Goal: Task Accomplishment & Management: Manage account settings

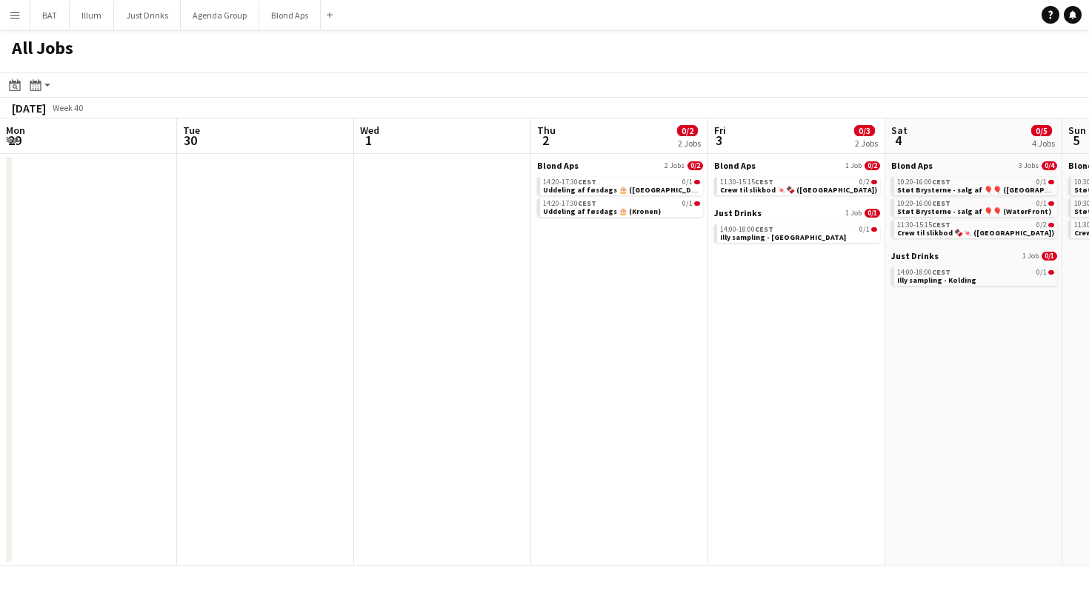
scroll to position [0, 426]
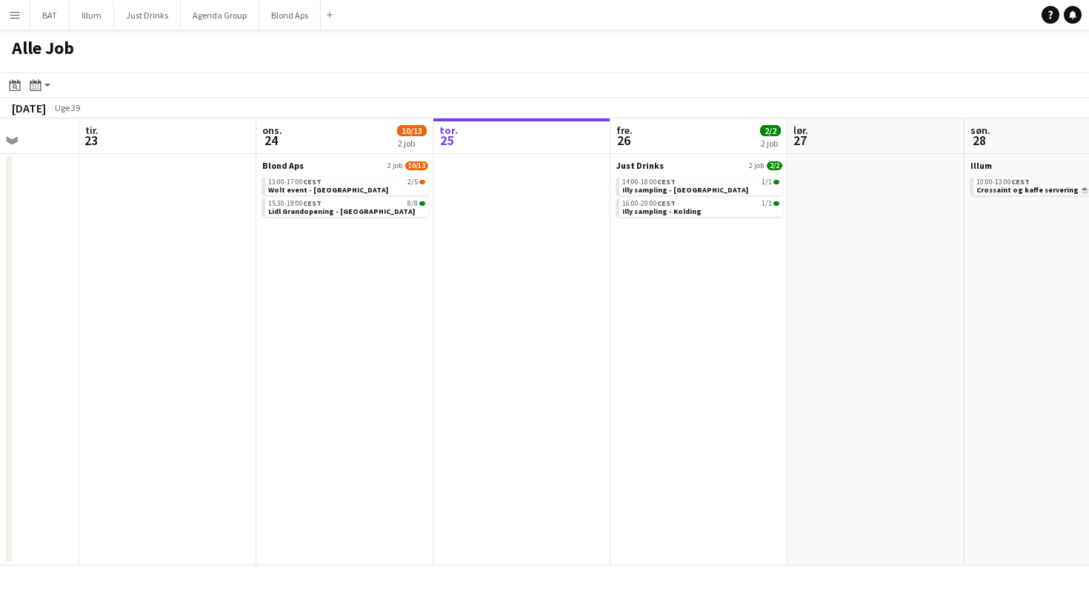
scroll to position [0, 456]
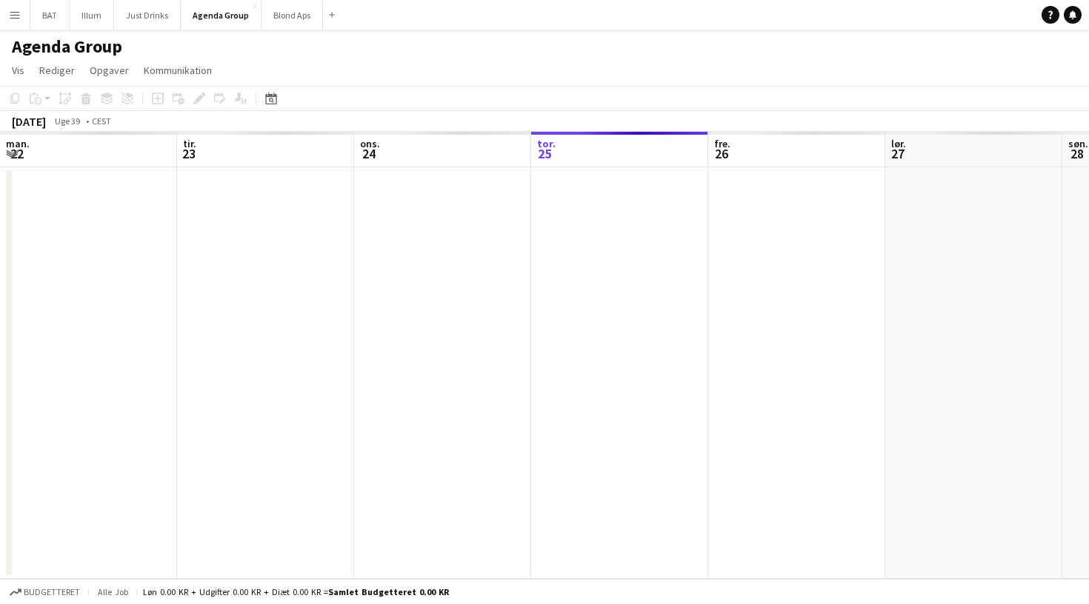
scroll to position [0, 354]
click at [44, 15] on button "BAT Luk" at bounding box center [49, 15] width 39 height 29
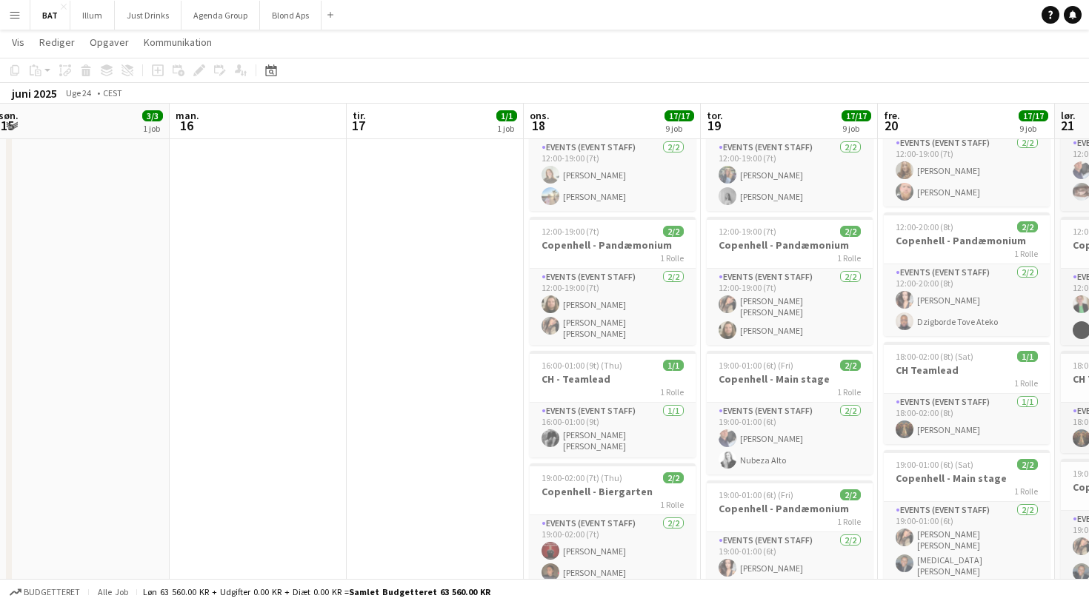
scroll to position [360, 0]
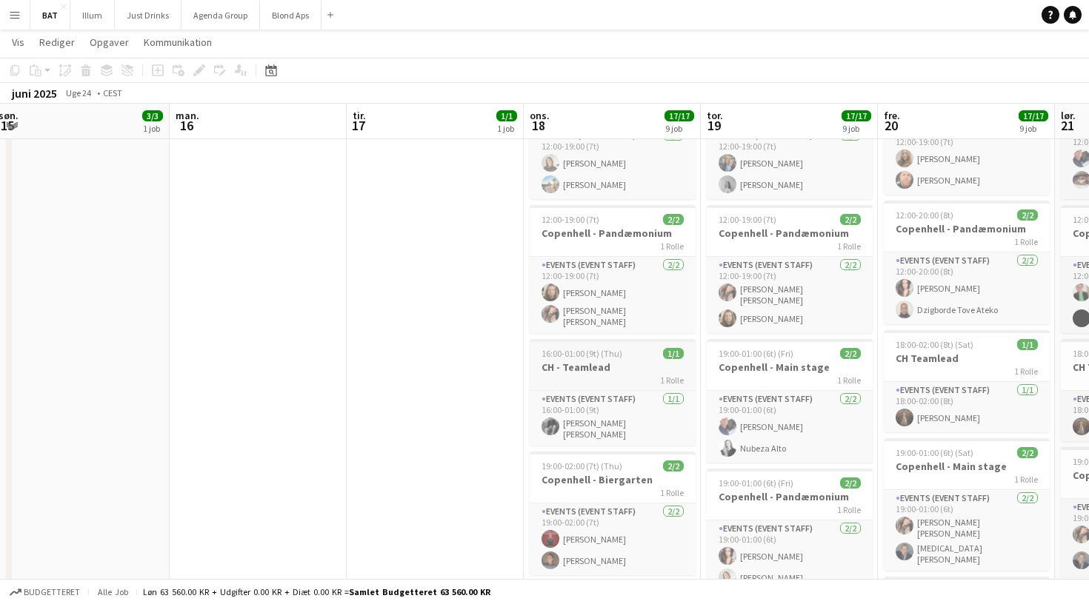
click at [601, 348] on span "16:00-01:00 (9t) (Thu)" at bounding box center [581, 353] width 81 height 11
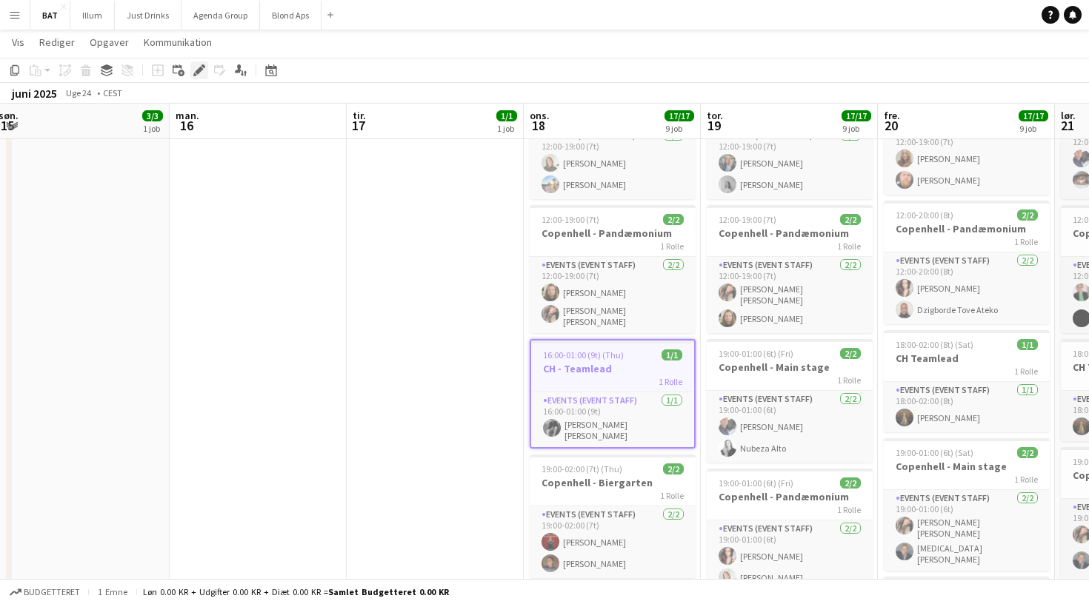
click at [196, 73] on icon at bounding box center [199, 71] width 8 height 8
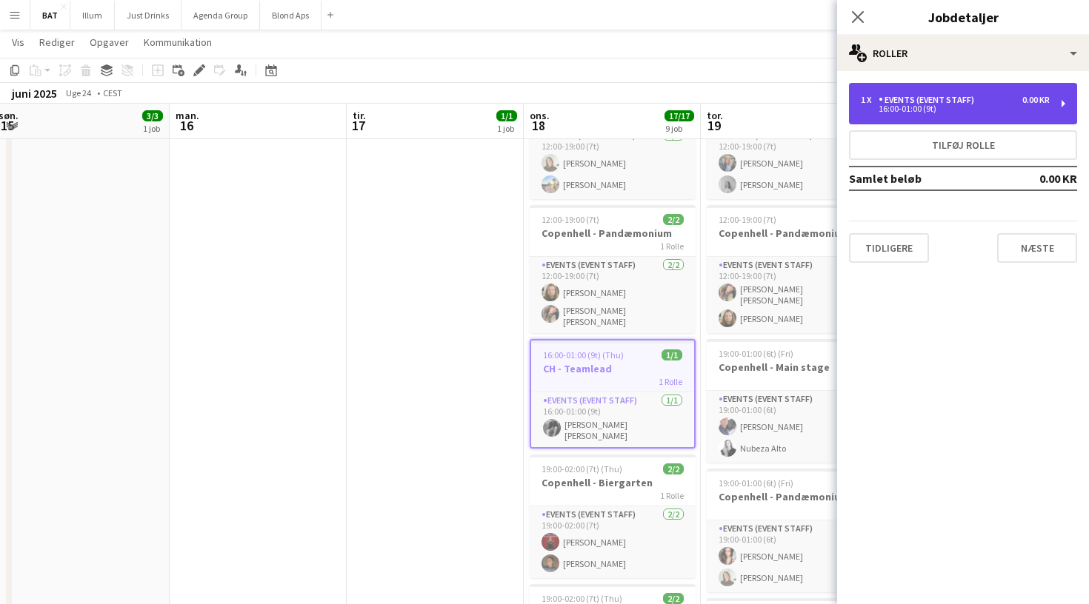
click at [925, 109] on div "16:00-01:00 (9t)" at bounding box center [955, 108] width 189 height 7
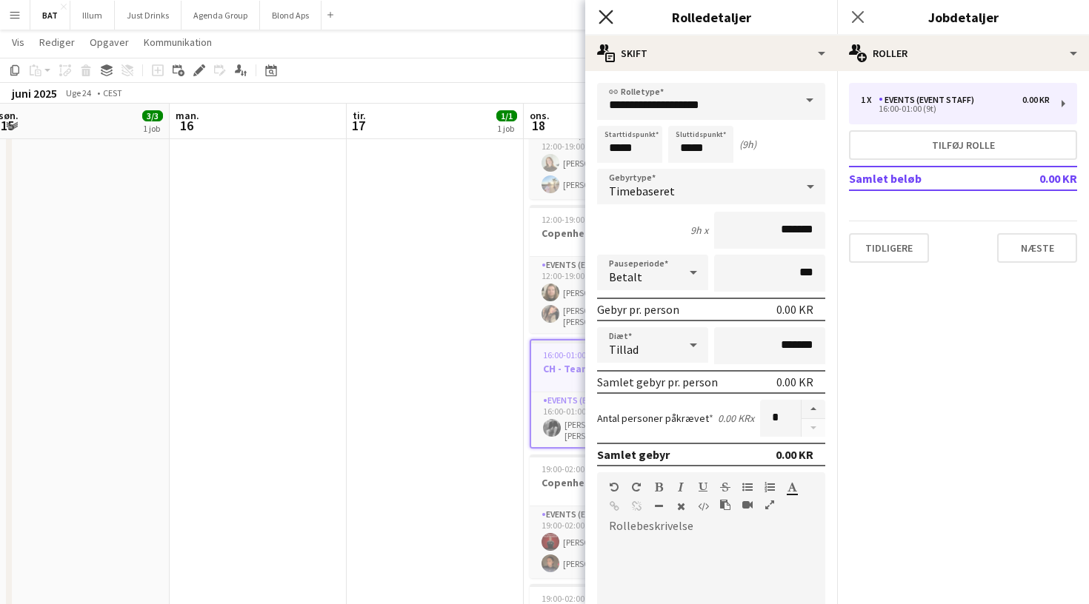
click at [604, 11] on icon "Luk pop-in" at bounding box center [606, 17] width 14 height 14
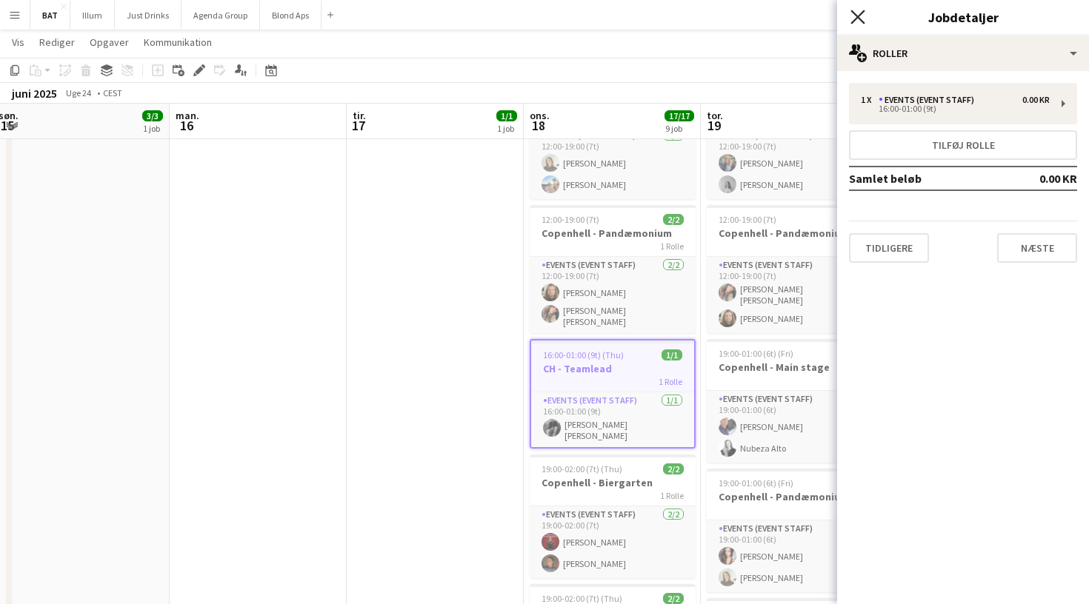
click at [863, 13] on icon at bounding box center [857, 17] width 14 height 14
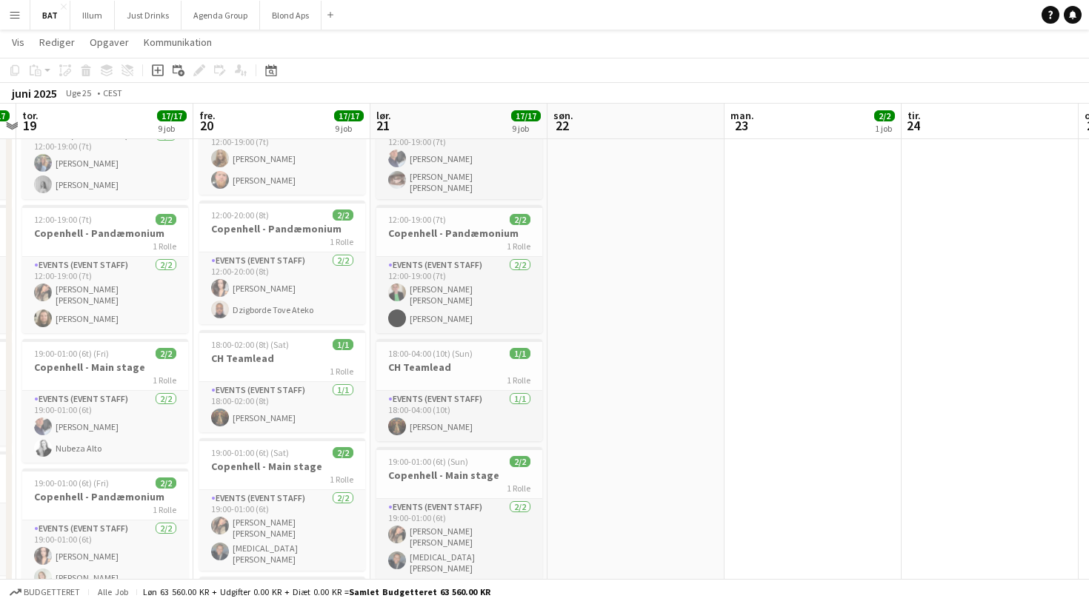
scroll to position [0, 464]
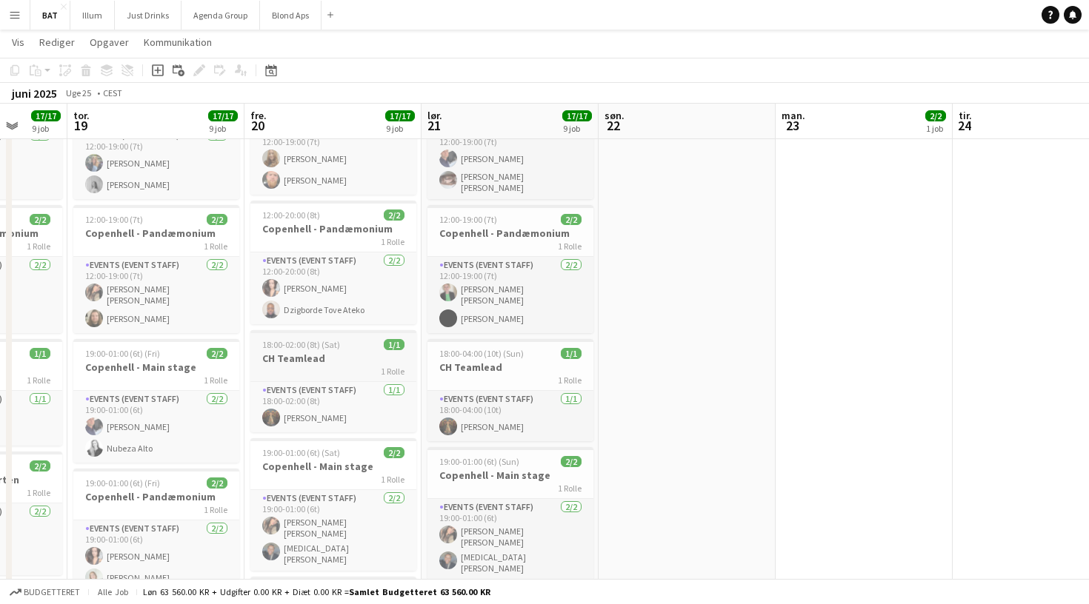
click at [340, 344] on div "18:00-02:00 (8t) (Sat) 1/1" at bounding box center [333, 344] width 166 height 11
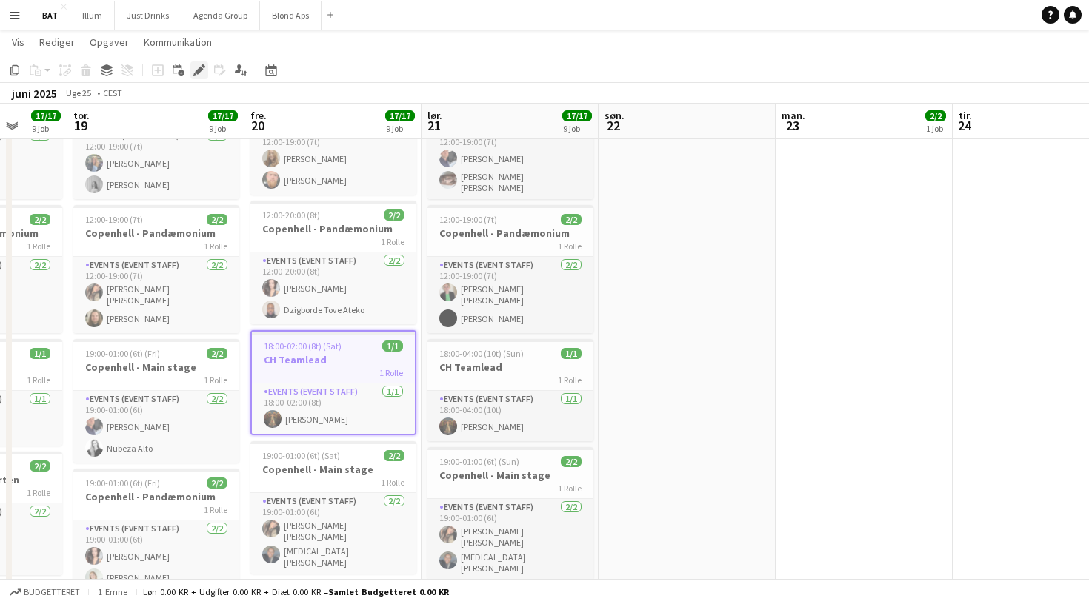
click at [199, 68] on icon "Rediger" at bounding box center [199, 70] width 12 height 12
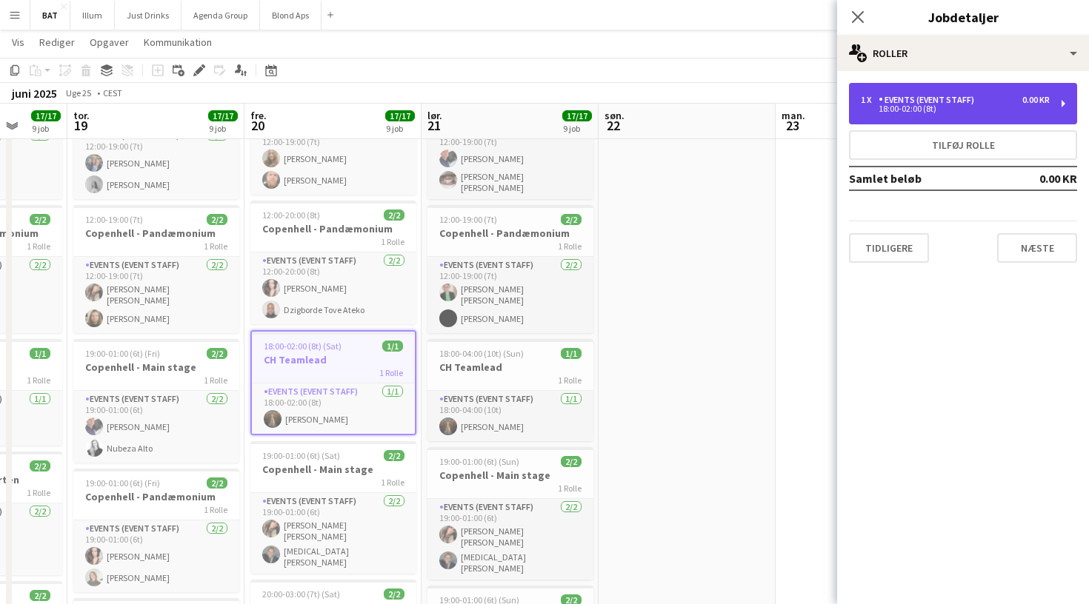
click at [892, 104] on div "Events (Event Staff)" at bounding box center [929, 100] width 101 height 10
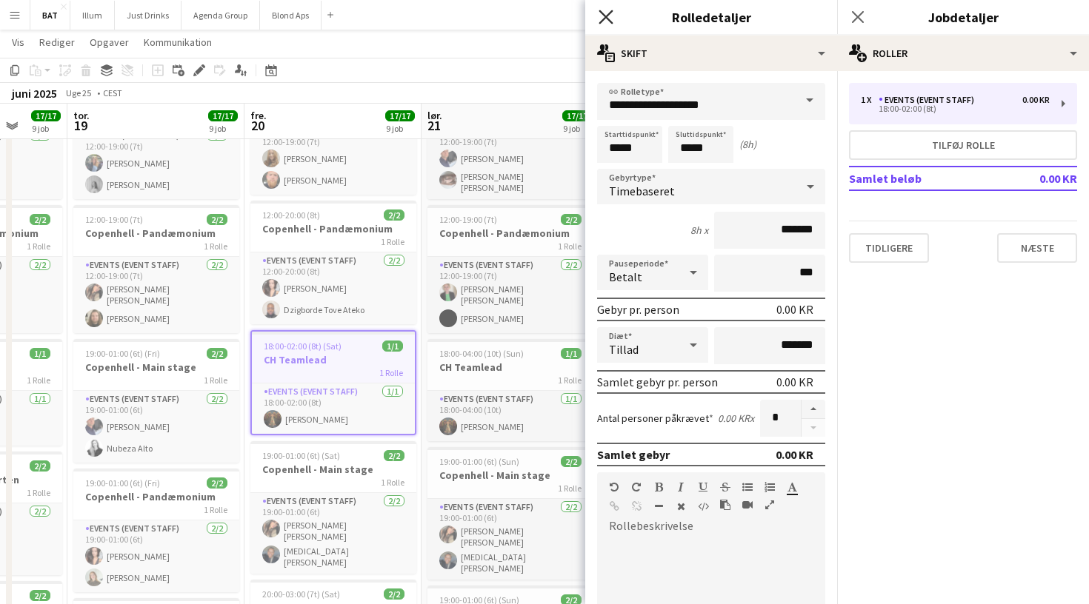
click at [607, 12] on icon "Luk pop-in" at bounding box center [606, 17] width 14 height 14
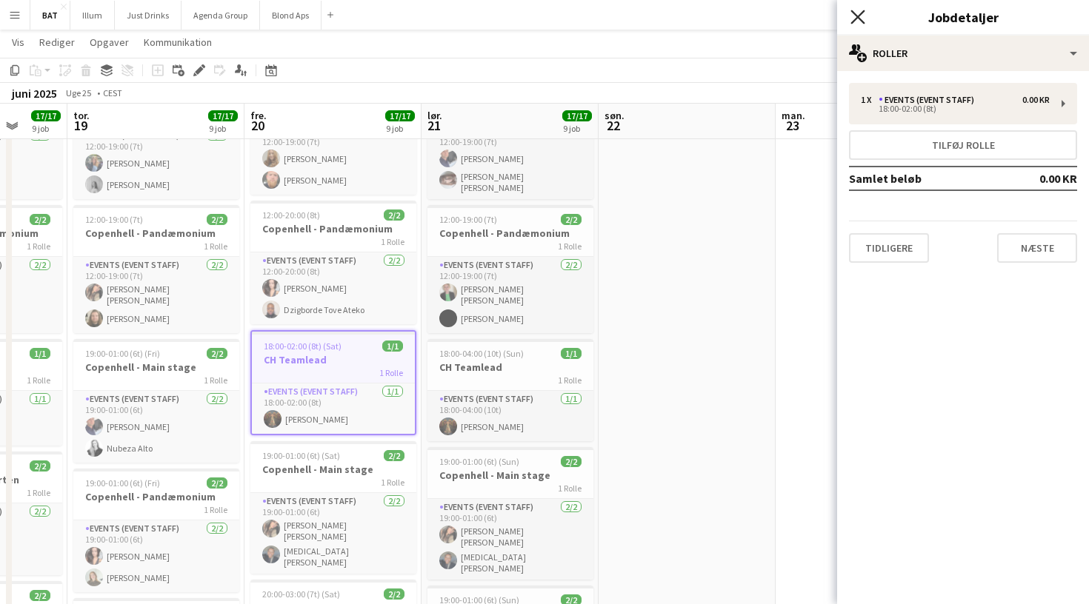
click at [856, 17] on icon "Luk pop-in" at bounding box center [857, 17] width 14 height 14
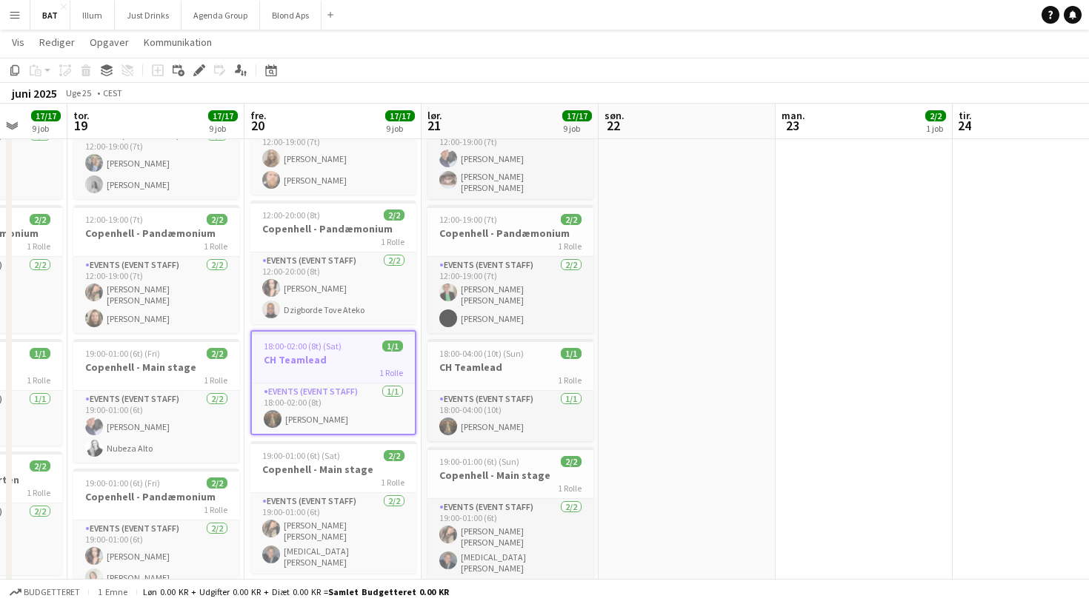
click at [752, 49] on app-page-menu "Vis Dagvisning udvidet Dagvisning kollapset Månedsvisning Datovælger Spring til…" at bounding box center [544, 44] width 1089 height 28
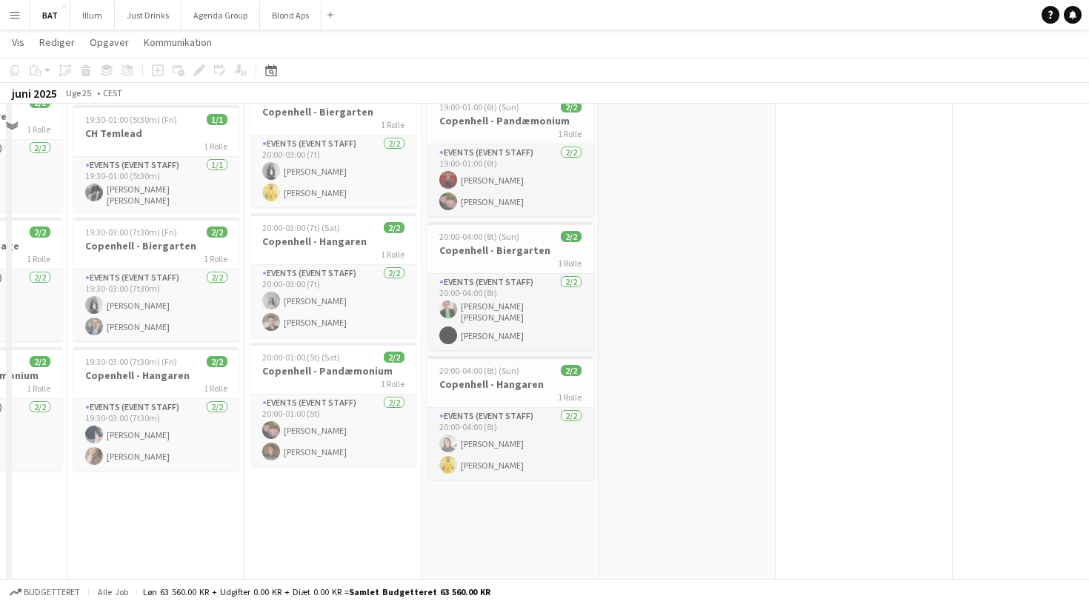
scroll to position [854, 0]
